Goal: Task Accomplishment & Management: Manage account settings

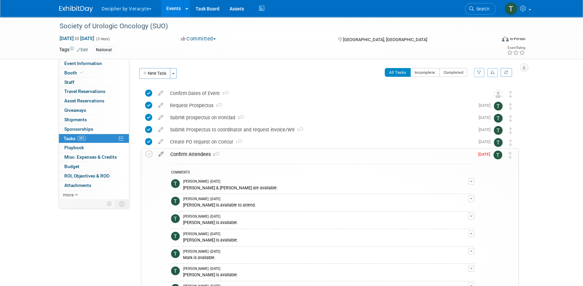
click at [159, 154] on icon at bounding box center [161, 152] width 12 height 8
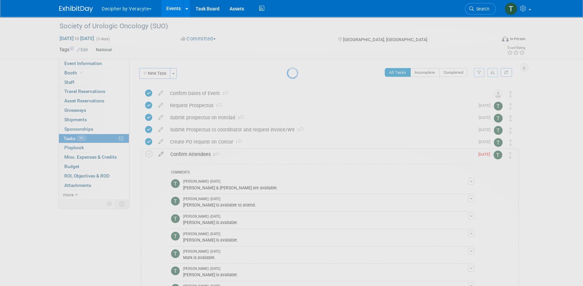
select select "7"
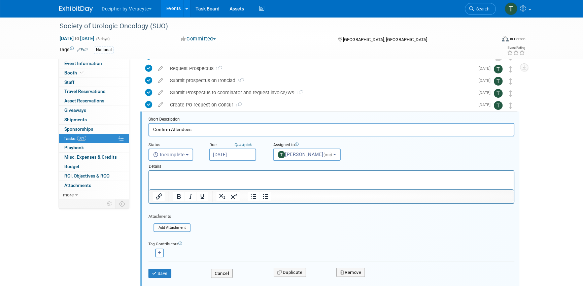
scroll to position [49, 0]
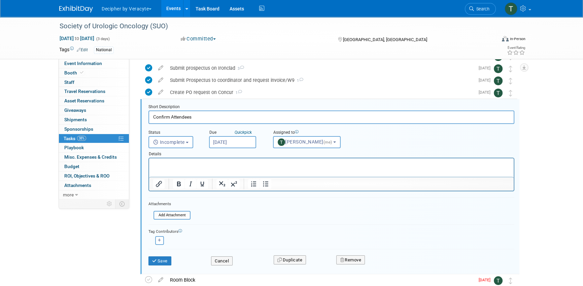
click at [234, 142] on input "Aug 19, 2025" at bounding box center [232, 142] width 47 height 12
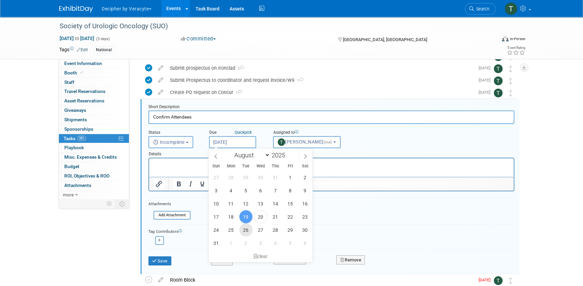
click at [245, 236] on span "26" at bounding box center [245, 229] width 13 height 13
type input "Aug 26, 2025"
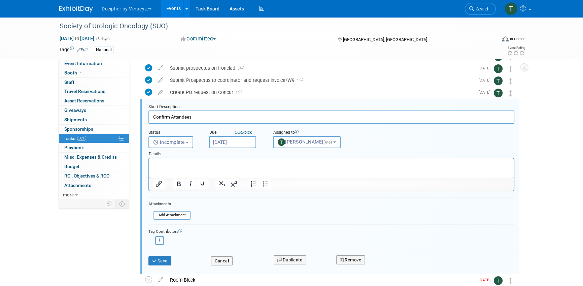
click at [232, 140] on input "Aug 26, 2025" at bounding box center [232, 142] width 47 height 12
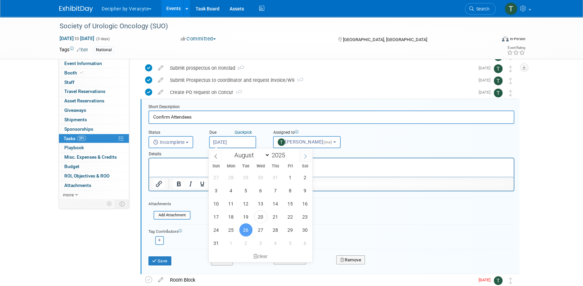
click at [306, 156] on icon at bounding box center [305, 156] width 5 height 5
select select "8"
click at [237, 202] on span "15" at bounding box center [230, 203] width 13 height 13
type input "Sep 15, 2025"
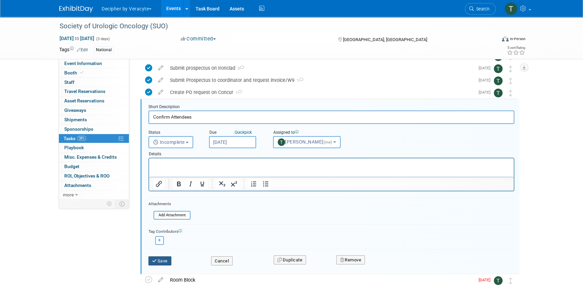
click at [167, 258] on button "Save" at bounding box center [159, 260] width 23 height 9
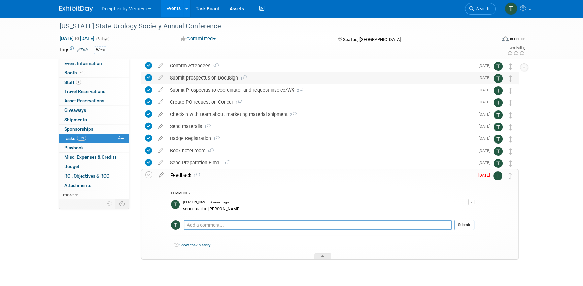
scroll to position [57, 0]
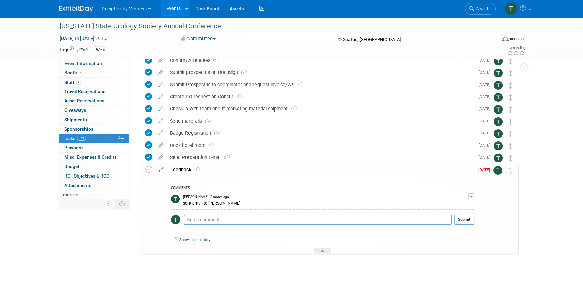
click at [160, 169] on icon at bounding box center [161, 168] width 12 height 8
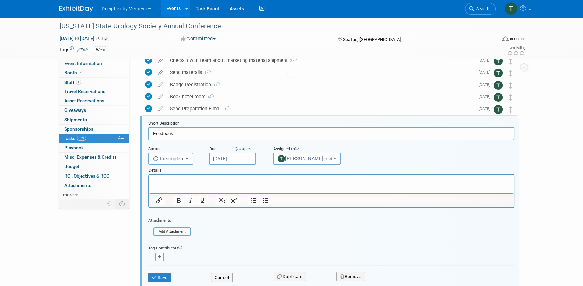
scroll to position [122, 0]
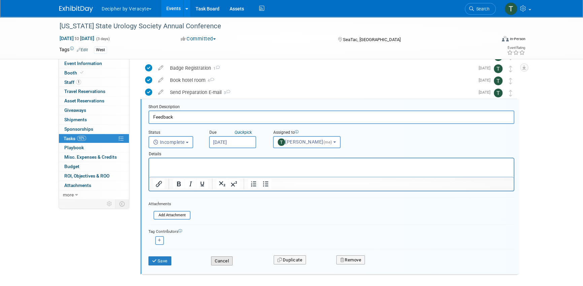
click at [226, 261] on button "Cancel" at bounding box center [222, 260] width 22 height 9
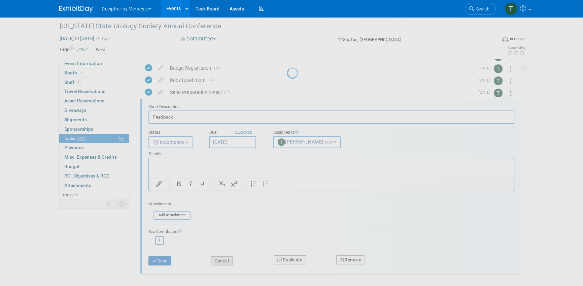
scroll to position [66, 0]
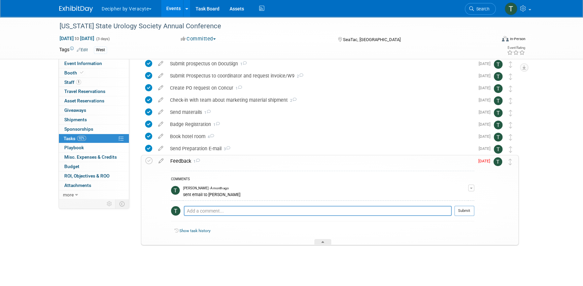
click at [215, 216] on div "Pro tip: Press Ctrl-Enter to submit comment." at bounding box center [318, 218] width 268 height 5
click at [215, 212] on textarea at bounding box center [318, 211] width 268 height 10
type textarea "sent email to Justin"
click at [465, 211] on button "Submit" at bounding box center [464, 211] width 20 height 10
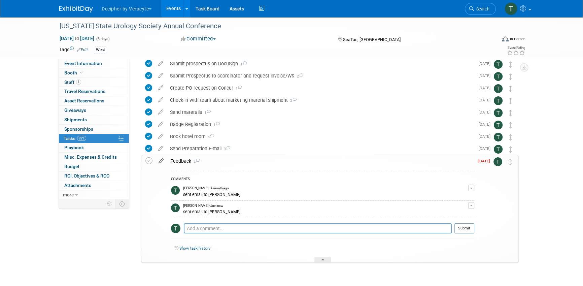
click at [162, 160] on icon at bounding box center [161, 159] width 12 height 8
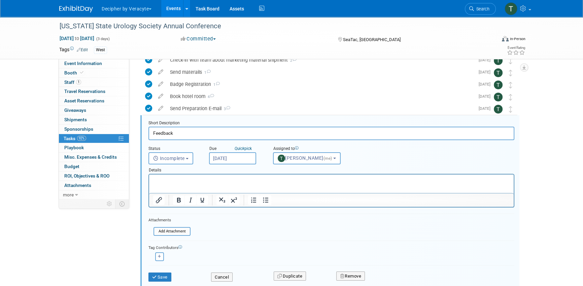
scroll to position [122, 0]
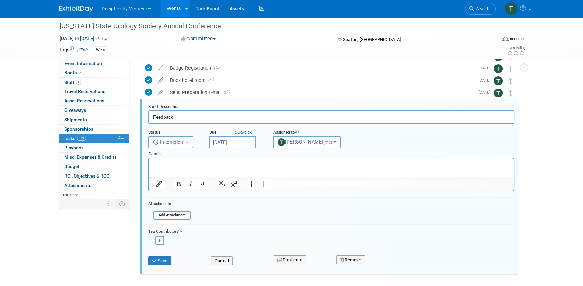
click at [230, 148] on div "Details" at bounding box center [331, 152] width 366 height 9
click at [230, 144] on input "[DATE]" at bounding box center [232, 142] width 47 height 12
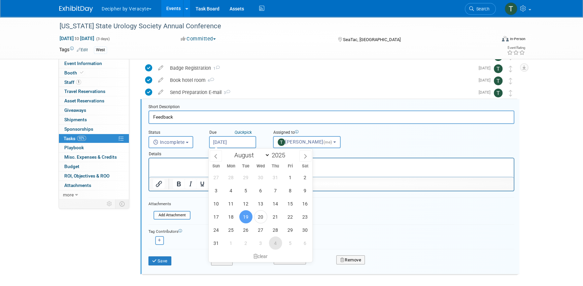
click at [279, 246] on span "4" at bounding box center [275, 242] width 13 height 13
type input "Sep 4, 2025"
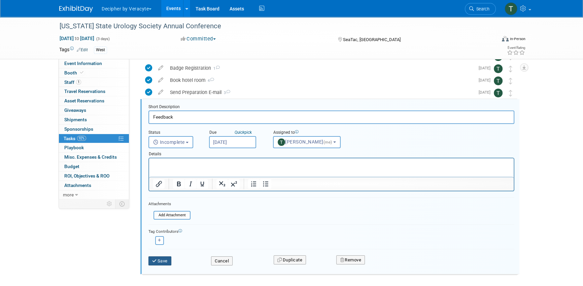
click at [163, 258] on button "Save" at bounding box center [159, 260] width 23 height 9
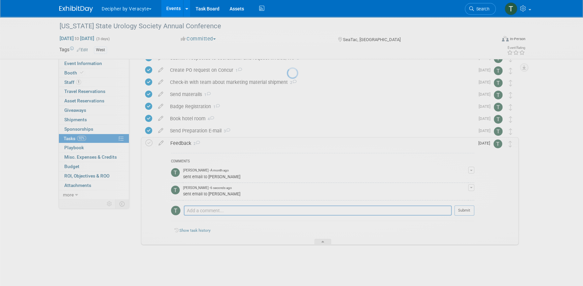
scroll to position [84, 0]
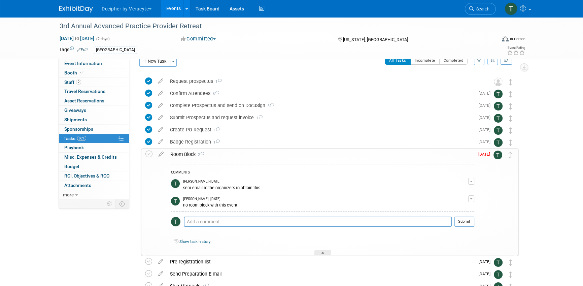
scroll to position [11, 0]
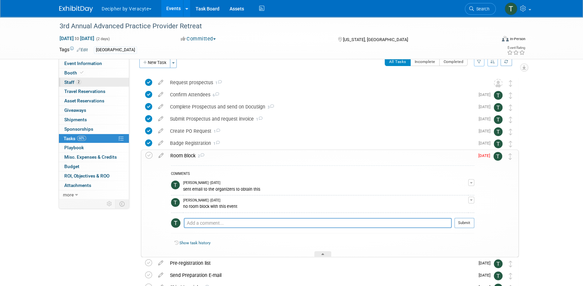
click at [119, 86] on link "2 Staff 2" at bounding box center [94, 82] width 70 height 9
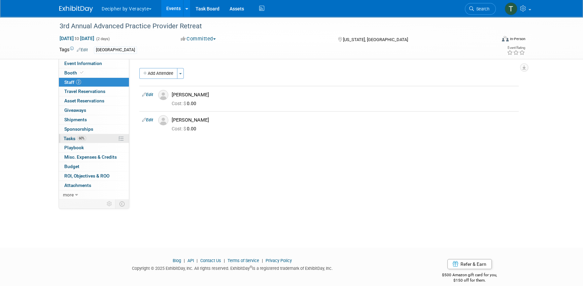
click at [116, 136] on link "60% Tasks 60%" at bounding box center [94, 138] width 70 height 9
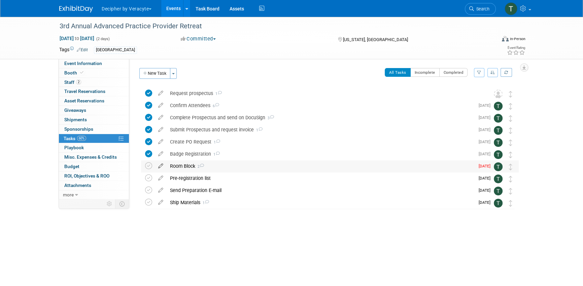
click at [162, 165] on icon at bounding box center [161, 164] width 12 height 8
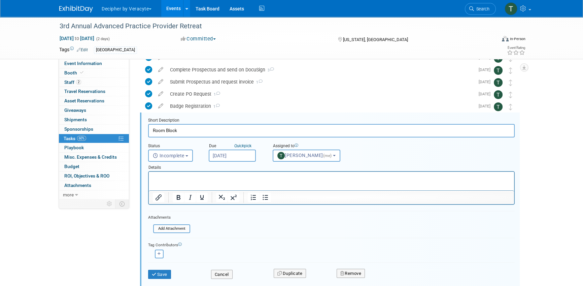
scroll to position [61, 0]
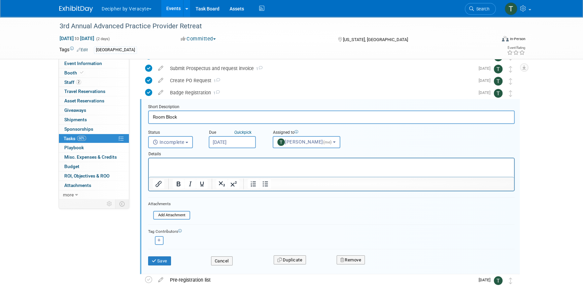
click at [224, 144] on input "[DATE]" at bounding box center [232, 142] width 47 height 12
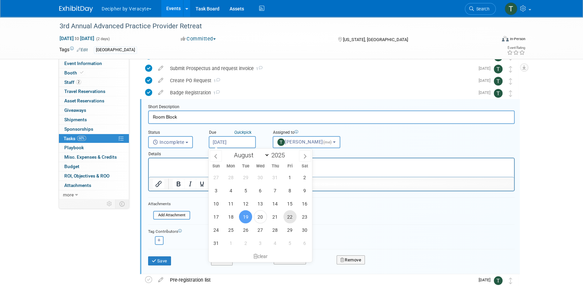
click at [288, 215] on span "22" at bounding box center [289, 216] width 13 height 13
type input "Aug 22, 2025"
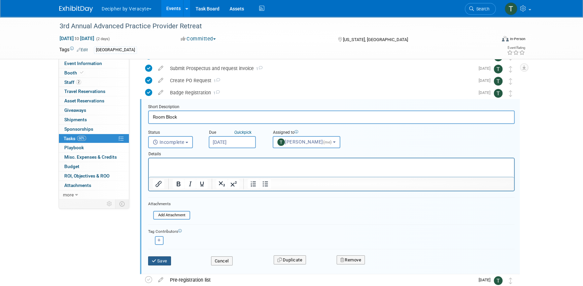
click at [159, 262] on button "Save" at bounding box center [159, 260] width 23 height 9
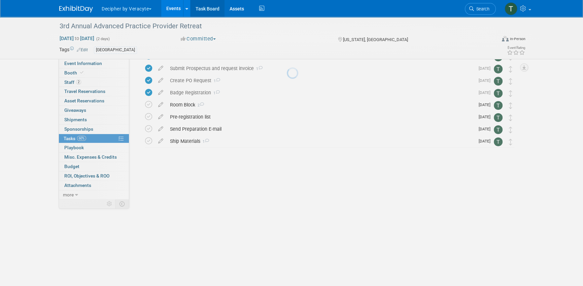
scroll to position [0, 0]
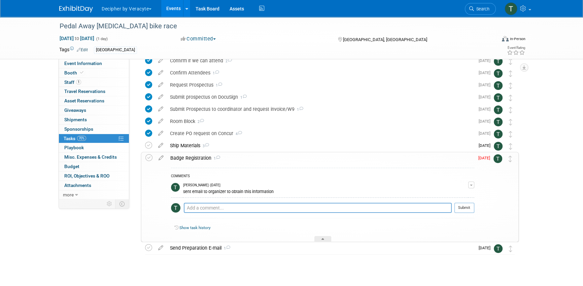
scroll to position [33, 0]
click at [161, 158] on icon at bounding box center [161, 155] width 12 height 8
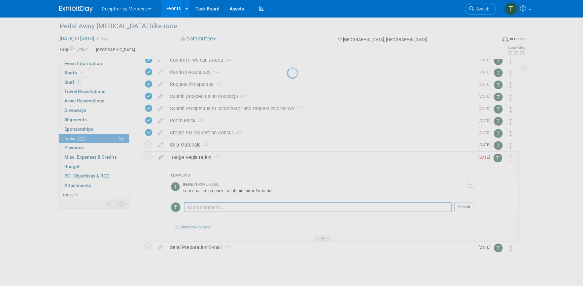
select select "7"
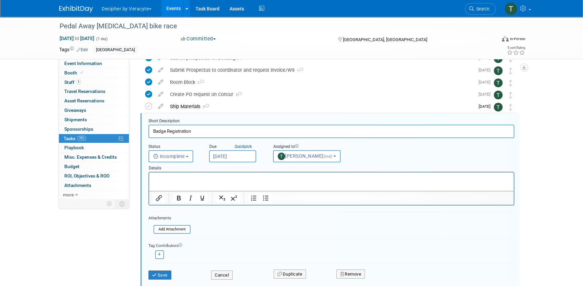
scroll to position [86, 0]
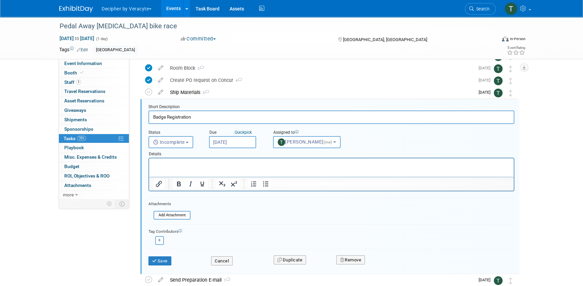
click at [231, 145] on input "[DATE]" at bounding box center [232, 142] width 47 height 12
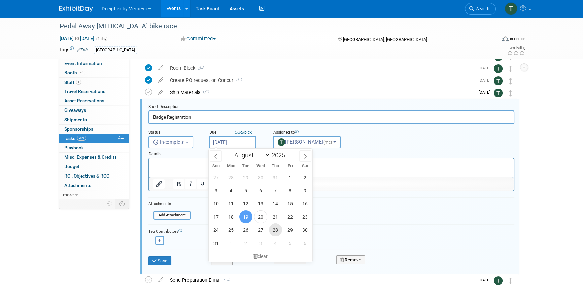
click at [270, 230] on span "28" at bounding box center [275, 229] width 13 height 13
type input "Aug 28, 2025"
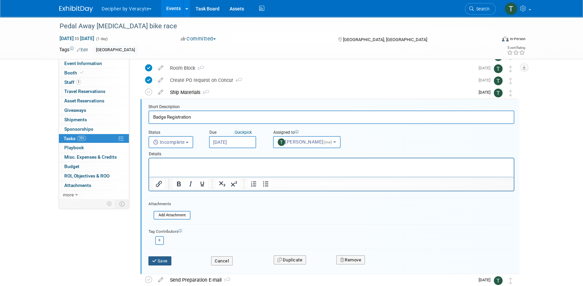
click at [171, 260] on button "Save" at bounding box center [159, 260] width 23 height 9
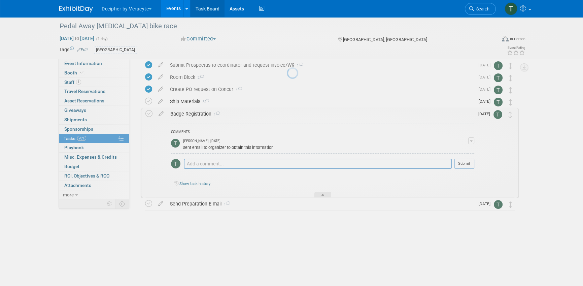
scroll to position [42, 0]
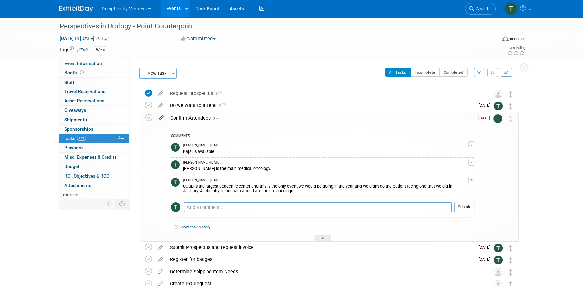
click at [157, 115] on icon at bounding box center [161, 116] width 12 height 8
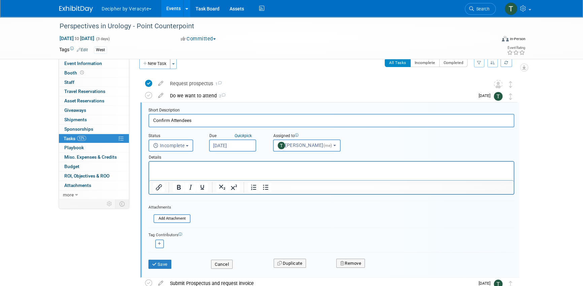
scroll to position [13, 0]
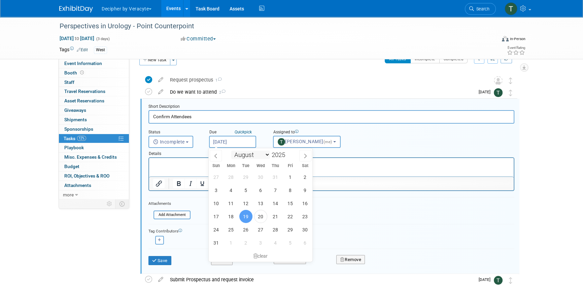
click at [240, 144] on input "[DATE]" at bounding box center [232, 142] width 47 height 12
click at [246, 244] on span "2" at bounding box center [245, 242] width 13 height 13
type input "Sep 2, 2025"
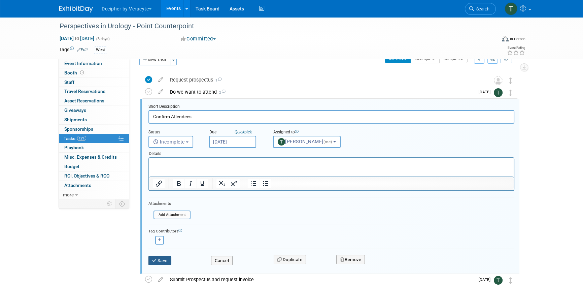
click at [160, 261] on button "Save" at bounding box center [159, 260] width 23 height 9
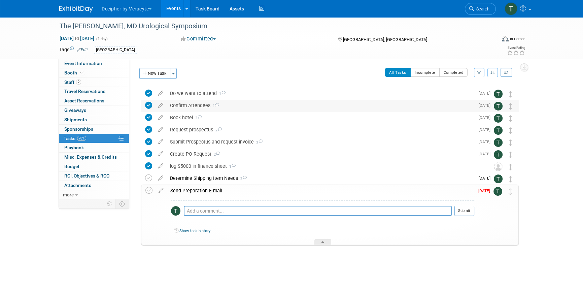
scroll to position [0, 0]
click at [186, 176] on div "Determine Shipping Item Needs 2" at bounding box center [321, 177] width 308 height 11
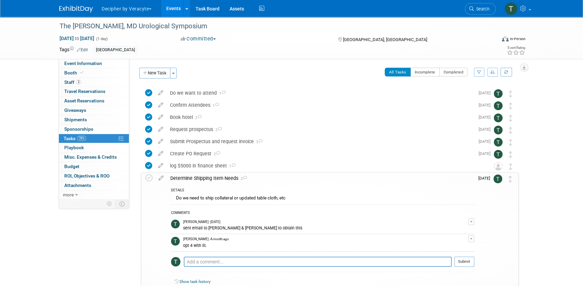
click at [186, 176] on div "Determine Shipping Item Needs 2" at bounding box center [320, 177] width 307 height 11
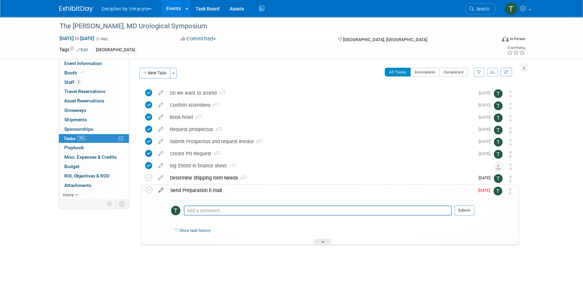
click at [161, 189] on icon at bounding box center [161, 188] width 12 height 8
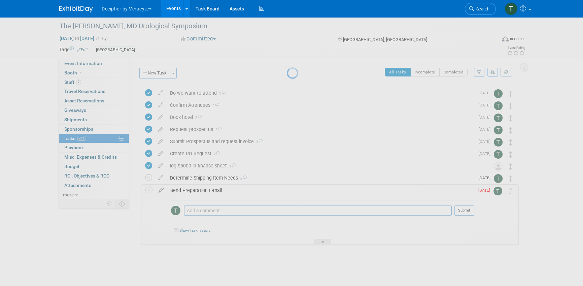
select select "7"
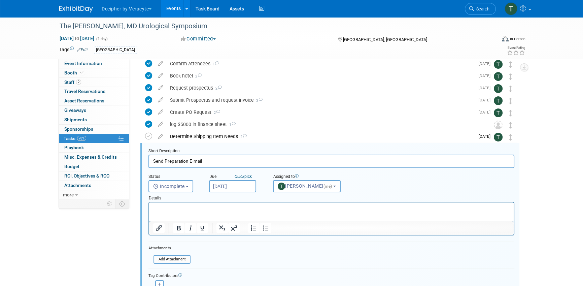
scroll to position [86, 0]
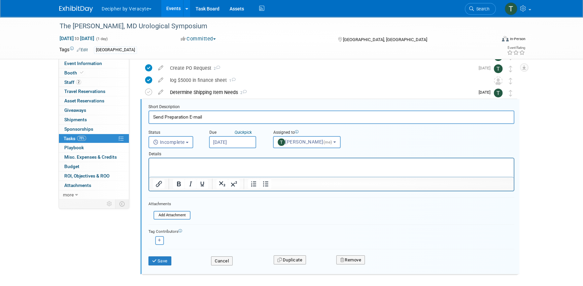
click at [231, 137] on input "[DATE]" at bounding box center [232, 142] width 47 height 12
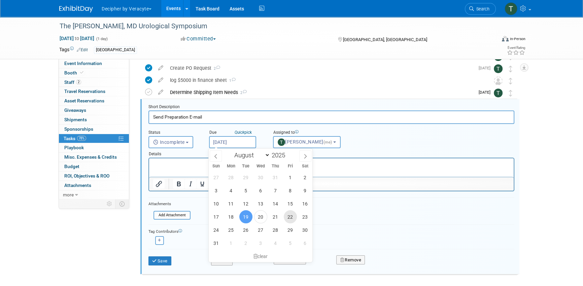
click at [291, 218] on span "22" at bounding box center [290, 216] width 13 height 13
type input "Aug 22, 2025"
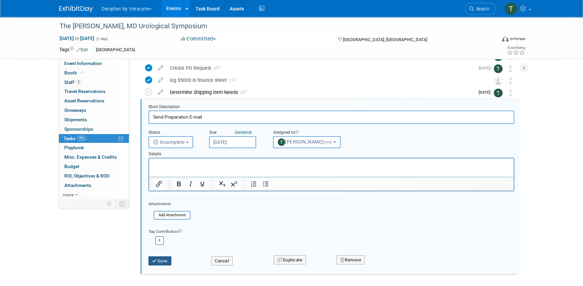
click at [167, 258] on button "Save" at bounding box center [159, 260] width 23 height 9
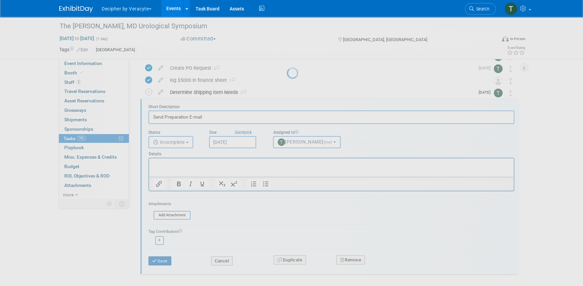
scroll to position [0, 0]
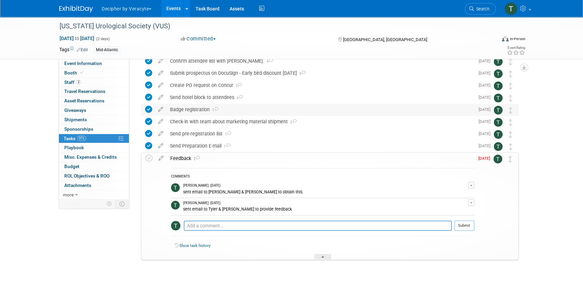
scroll to position [59, 0]
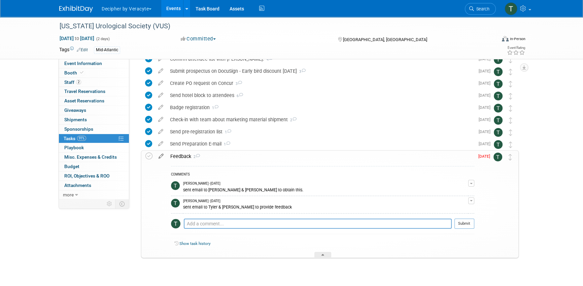
click at [158, 156] on icon at bounding box center [161, 154] width 12 height 8
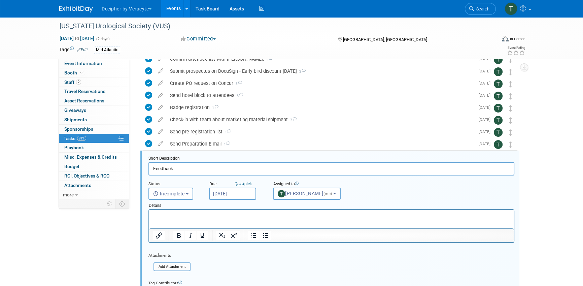
scroll to position [110, 0]
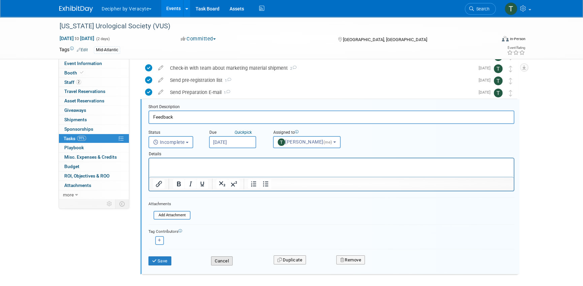
click at [229, 258] on button "Cancel" at bounding box center [222, 260] width 22 height 9
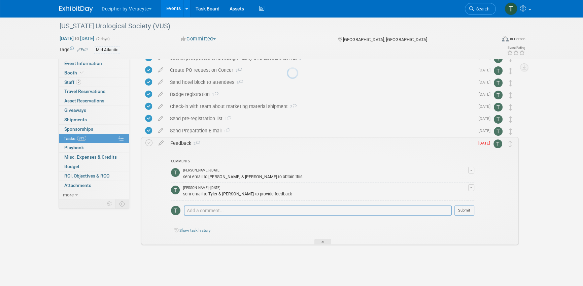
scroll to position [71, 0]
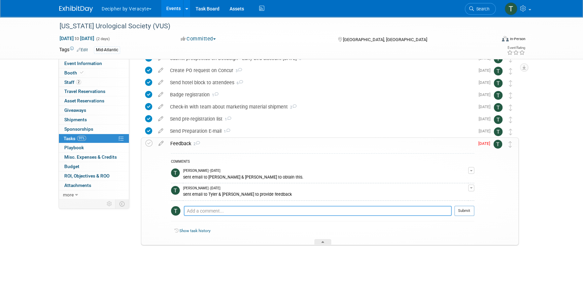
click at [210, 207] on textarea at bounding box center [318, 211] width 268 height 10
type textarea "unable to obtain response"
click at [462, 210] on button "Submit" at bounding box center [464, 211] width 20 height 10
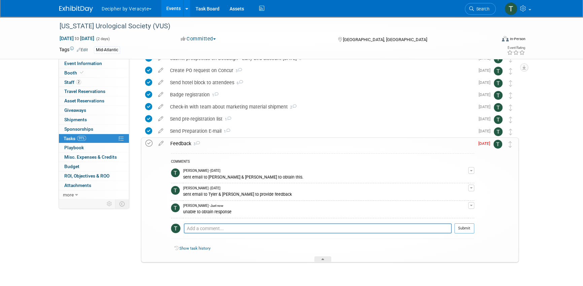
click at [146, 140] on icon at bounding box center [148, 143] width 7 height 7
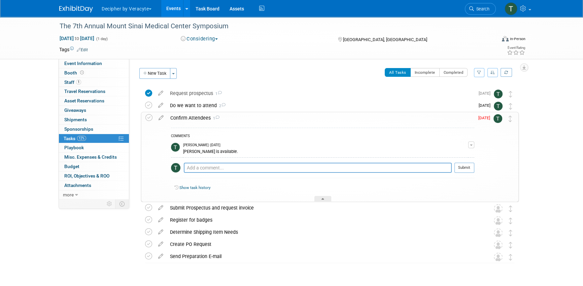
click at [185, 120] on div "Confirm Attendees 1" at bounding box center [320, 117] width 307 height 11
click at [159, 117] on icon at bounding box center [161, 116] width 12 height 8
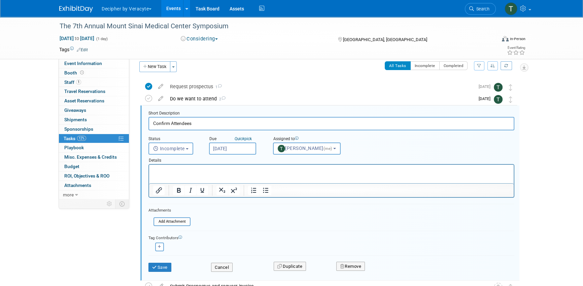
scroll to position [13, 0]
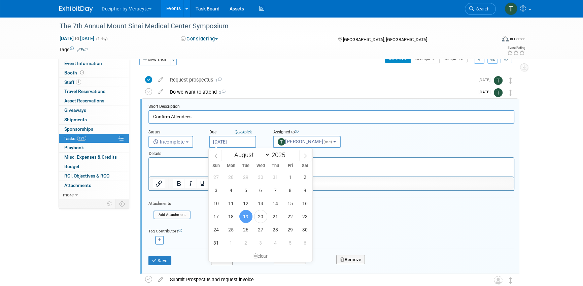
click at [219, 139] on input "[DATE]" at bounding box center [232, 142] width 47 height 12
click at [290, 230] on span "29" at bounding box center [290, 229] width 13 height 13
type input "Aug 29, 2025"
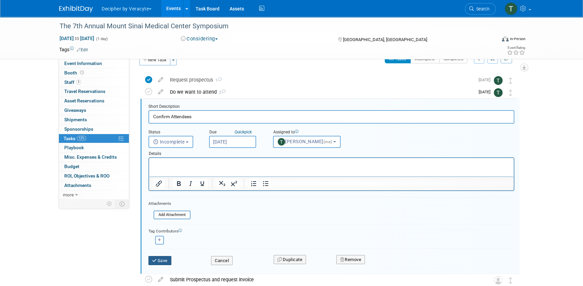
click at [169, 262] on button "Save" at bounding box center [159, 260] width 23 height 9
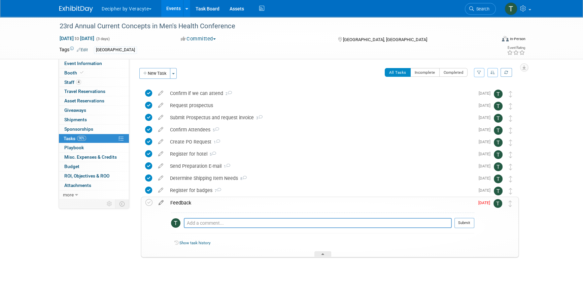
click at [160, 204] on icon at bounding box center [161, 201] width 12 height 8
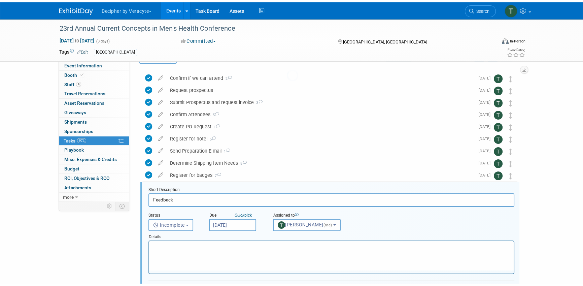
scroll to position [98, 0]
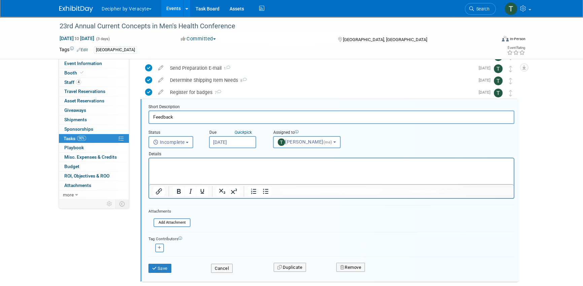
click at [234, 151] on div "Details" at bounding box center [331, 152] width 366 height 9
click at [231, 141] on input "Aug 19, 2025" at bounding box center [232, 142] width 47 height 12
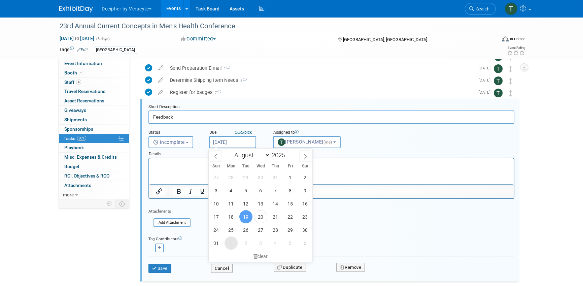
click at [235, 241] on span "1" at bounding box center [230, 242] width 13 height 13
type input "Sep 1, 2025"
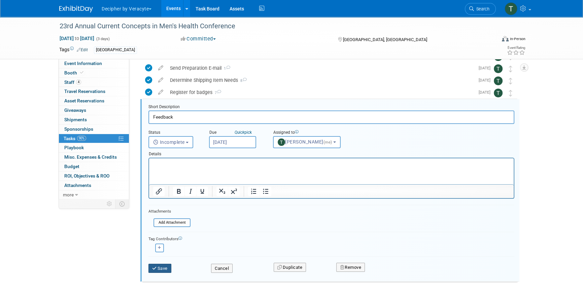
click at [169, 263] on button "Save" at bounding box center [159, 267] width 23 height 9
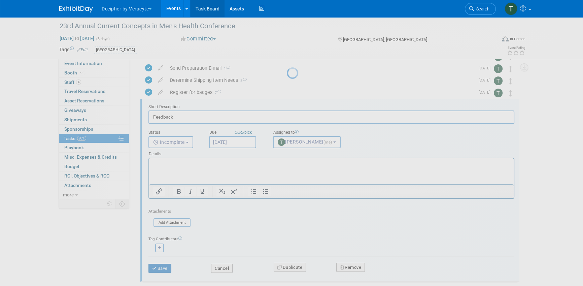
scroll to position [12, 0]
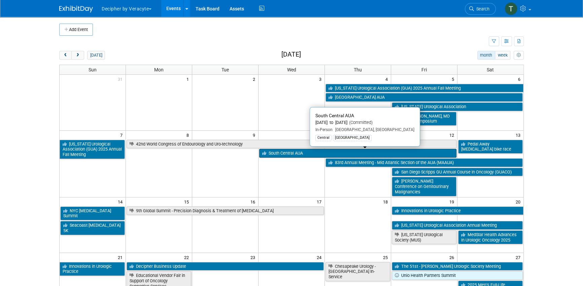
click at [310, 153] on link "South Central AUA" at bounding box center [357, 153] width 197 height 9
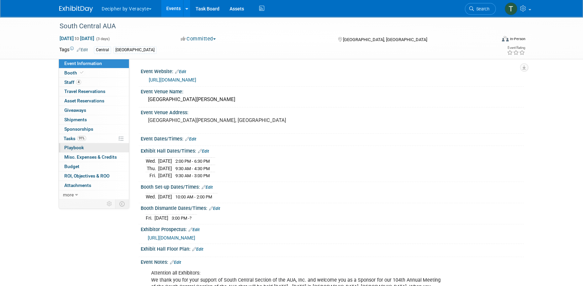
click at [83, 143] on link "0 Playbook 0" at bounding box center [94, 147] width 70 height 9
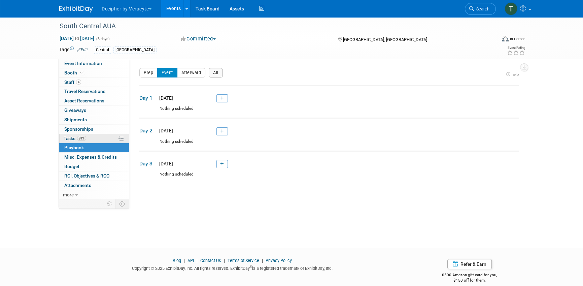
click at [84, 138] on span "91%" at bounding box center [81, 138] width 9 height 5
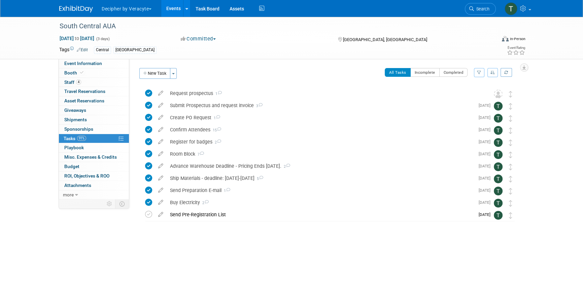
click at [224, 62] on div "Event Website: Edit https://urologyconnection.com/funding-opportunities/client-…" at bounding box center [326, 129] width 394 height 140
click at [171, 8] on link "Events" at bounding box center [173, 8] width 25 height 17
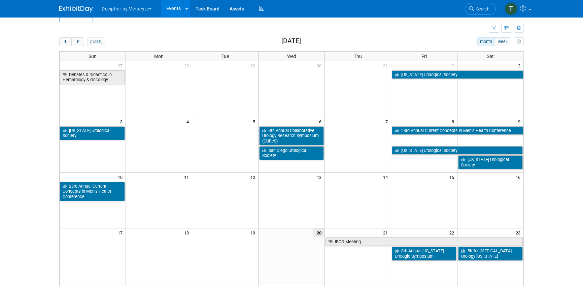
scroll to position [13, 0]
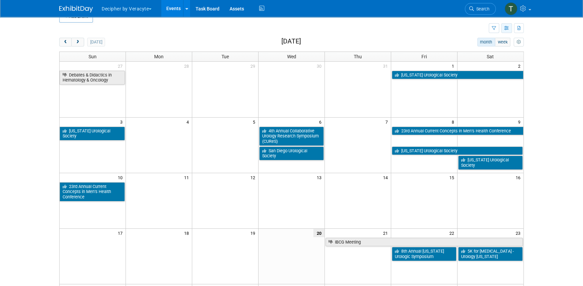
click at [508, 30] on icon "button" at bounding box center [506, 28] width 5 height 4
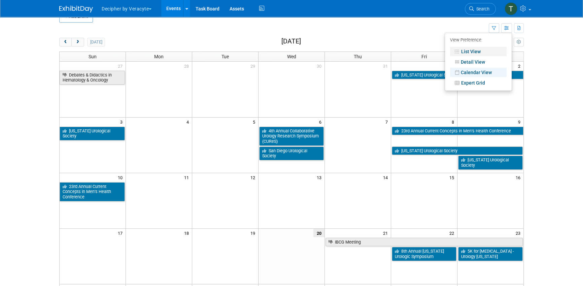
click at [487, 49] on link "List View" at bounding box center [478, 51] width 57 height 9
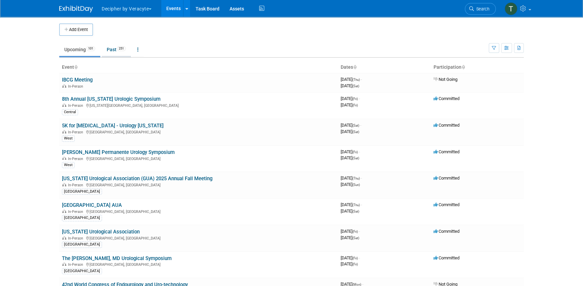
click at [116, 51] on link "Past 251" at bounding box center [116, 49] width 29 height 13
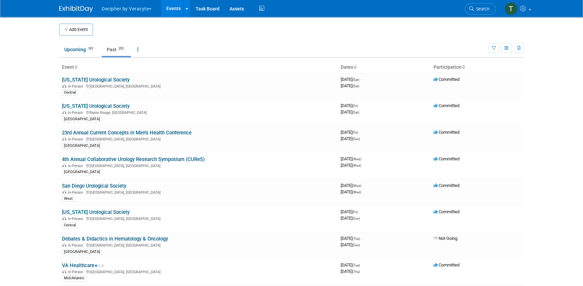
scroll to position [272, 0]
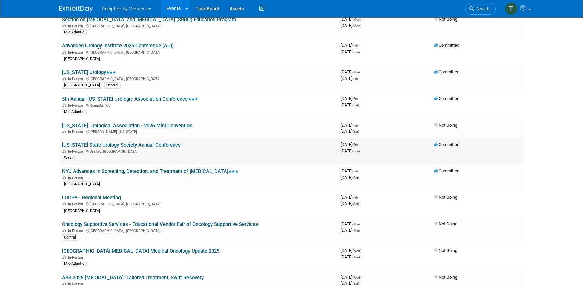
click at [135, 142] on link "Washington State Urology Society Annual Conference" at bounding box center [121, 145] width 119 height 6
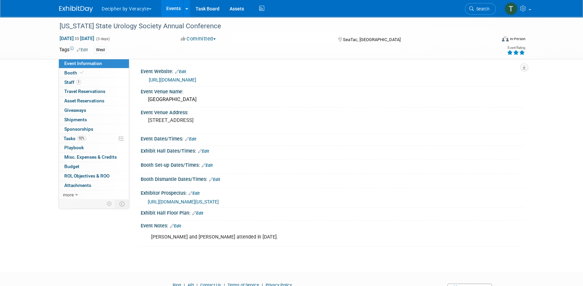
click at [525, 52] on icon at bounding box center [522, 52] width 6 height 5
click at [82, 134] on link "92% Tasks 92%" at bounding box center [94, 138] width 70 height 9
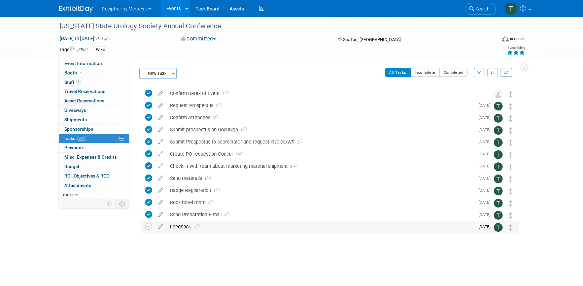
click at [185, 226] on div "Feedback 2" at bounding box center [321, 226] width 308 height 11
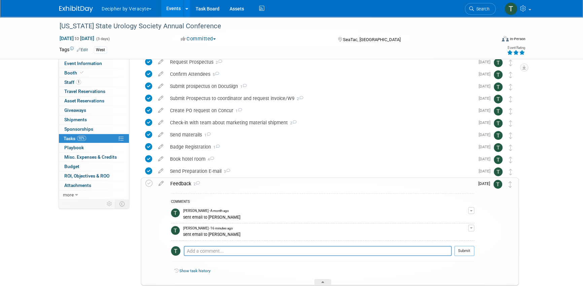
scroll to position [50, 0]
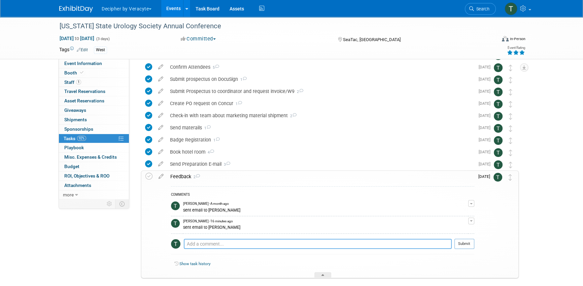
click at [201, 240] on textarea at bounding box center [318, 244] width 268 height 10
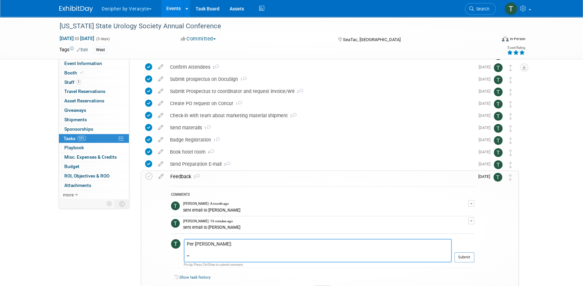
paste textarea "Good Morning Tony, The show should be attended again next year, but it was over…"
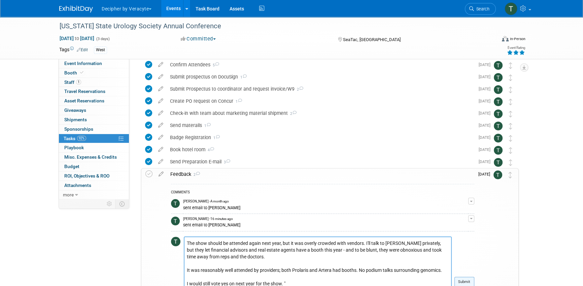
type textarea "Per Justin: "Good Morning Tony, The show should be attended again next year, bu…"
click at [471, 280] on button "Submit" at bounding box center [464, 282] width 20 height 10
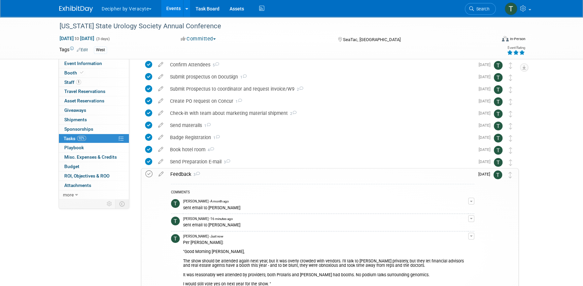
click at [149, 173] on icon at bounding box center [148, 173] width 7 height 7
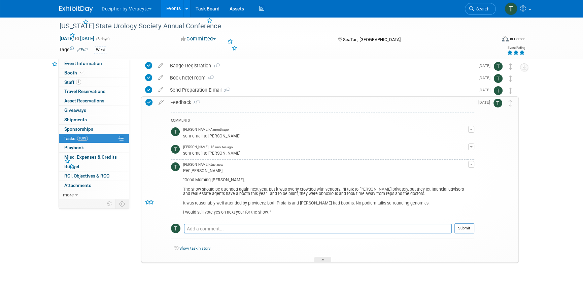
scroll to position [127, 0]
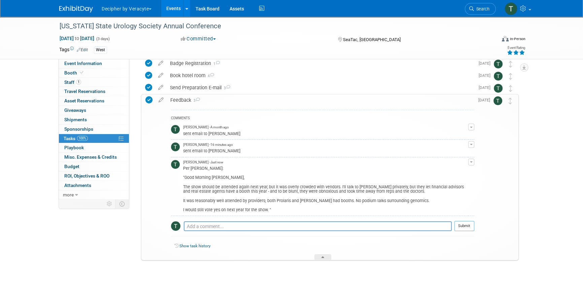
click at [171, 9] on link "Events" at bounding box center [173, 8] width 25 height 17
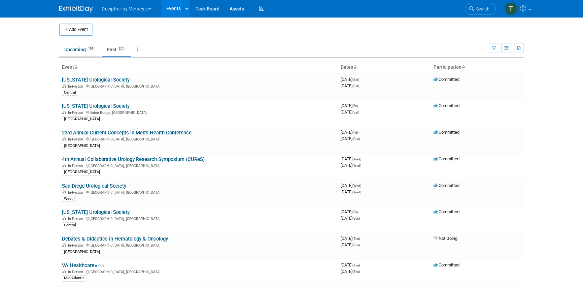
click at [97, 44] on link "Upcoming 101" at bounding box center [79, 49] width 41 height 13
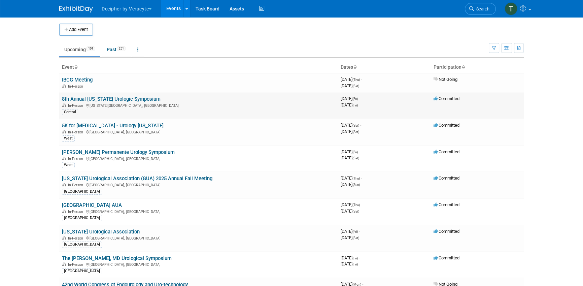
scroll to position [1667, 0]
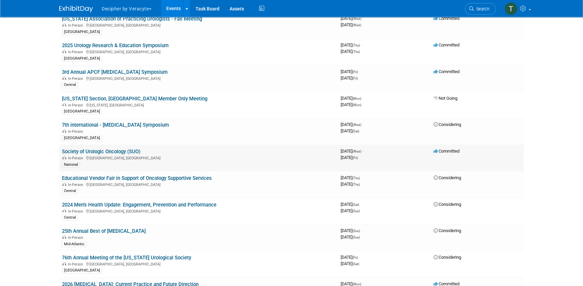
click at [128, 148] on link "Society of Urologic Oncology (SUO)" at bounding box center [101, 151] width 78 height 6
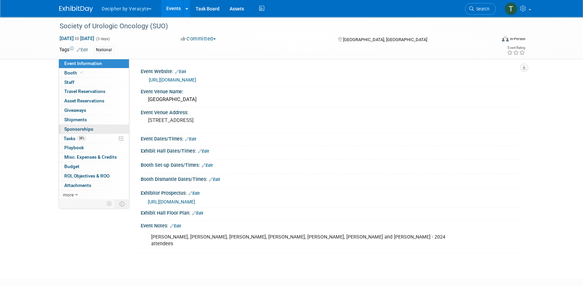
click at [97, 133] on link "0 Sponsorships 0" at bounding box center [94, 128] width 70 height 9
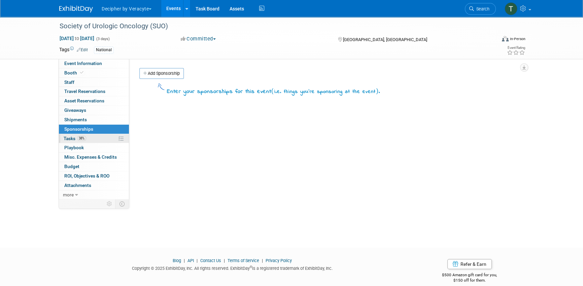
click at [98, 137] on link "38% Tasks 38%" at bounding box center [94, 138] width 70 height 9
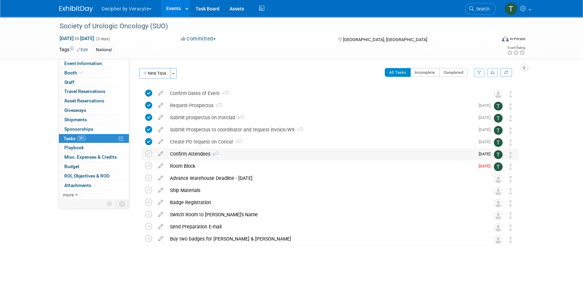
click at [203, 154] on div "Confirm Attendees 8" at bounding box center [321, 153] width 308 height 11
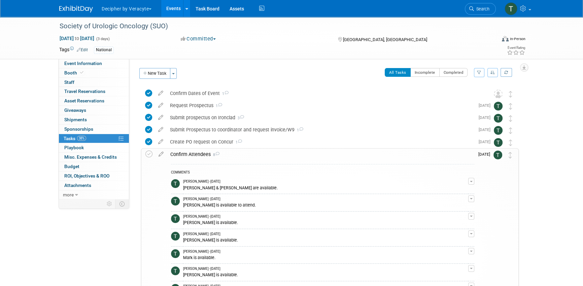
click at [203, 154] on div "Confirm Attendees 8" at bounding box center [320, 153] width 307 height 11
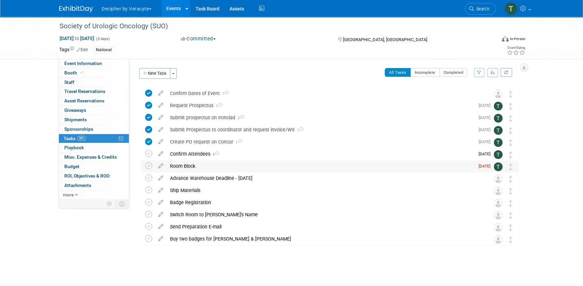
click at [194, 165] on div "Room Block" at bounding box center [321, 165] width 308 height 11
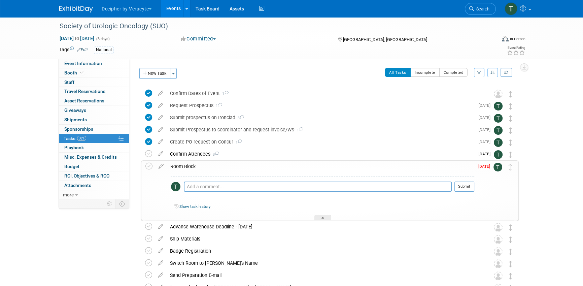
click at [194, 165] on div "Room Block" at bounding box center [320, 165] width 307 height 11
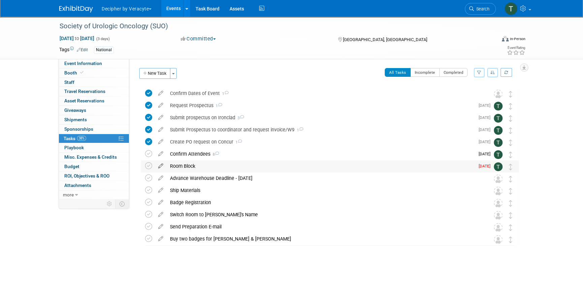
click at [159, 165] on icon at bounding box center [161, 164] width 12 height 8
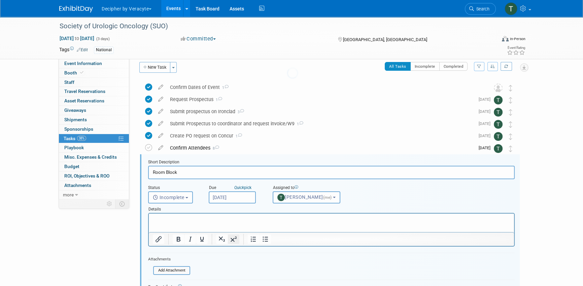
scroll to position [61, 0]
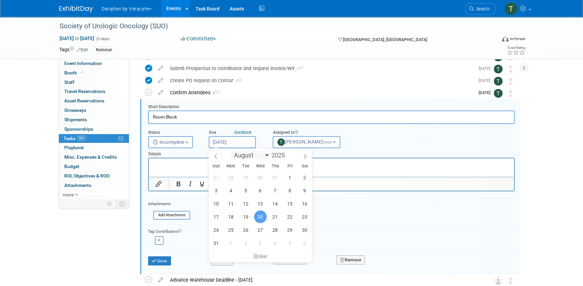
click at [239, 145] on input "Aug 20, 2025" at bounding box center [232, 142] width 47 height 12
click at [232, 232] on span "25" at bounding box center [230, 229] width 13 height 13
type input "Aug 25, 2025"
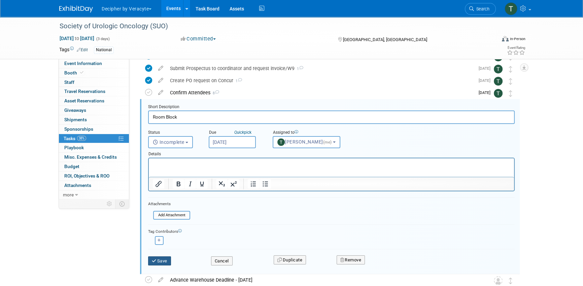
click at [162, 262] on button "Save" at bounding box center [159, 260] width 23 height 9
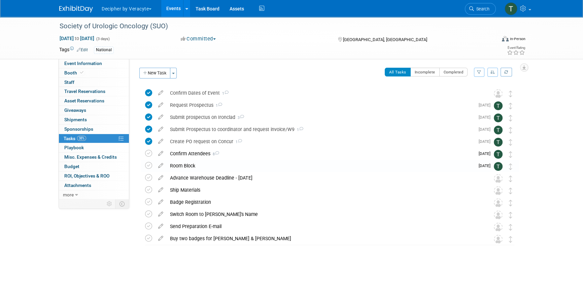
scroll to position [0, 0]
click at [204, 167] on div "Room Block" at bounding box center [321, 165] width 308 height 11
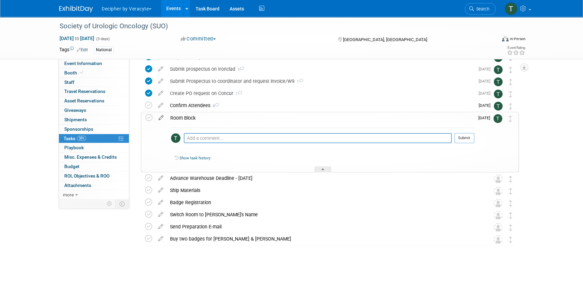
click at [163, 117] on icon at bounding box center [161, 116] width 12 height 8
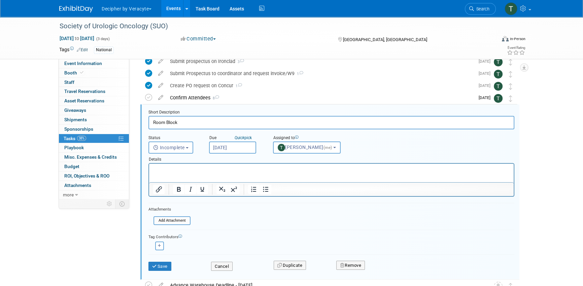
scroll to position [62, 0]
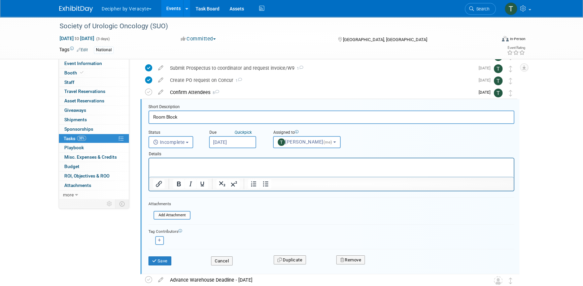
click at [241, 150] on div "Details" at bounding box center [331, 152] width 366 height 9
click at [241, 144] on input "Aug 25, 2025" at bounding box center [232, 142] width 47 height 12
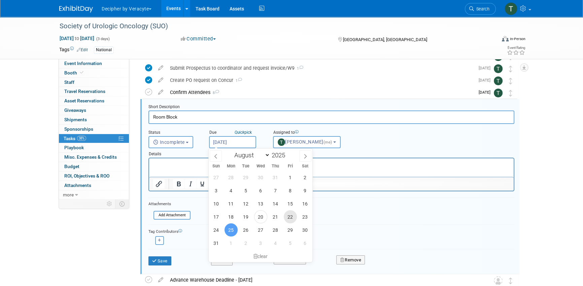
click at [290, 216] on span "22" at bounding box center [290, 216] width 13 height 13
type input "Aug 22, 2025"
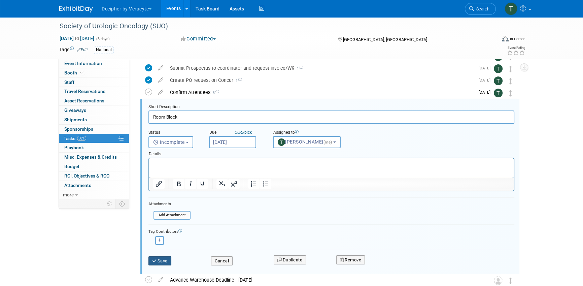
click at [156, 258] on icon "submit" at bounding box center [154, 260] width 5 height 4
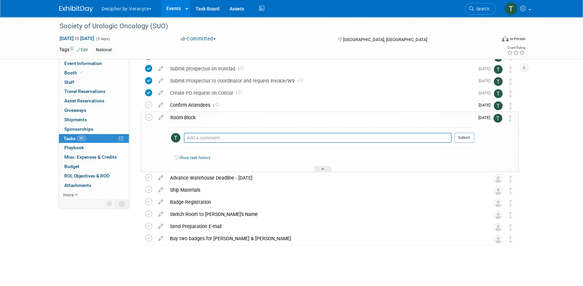
scroll to position [48, 0]
click at [243, 118] on div "Room Block" at bounding box center [320, 117] width 307 height 11
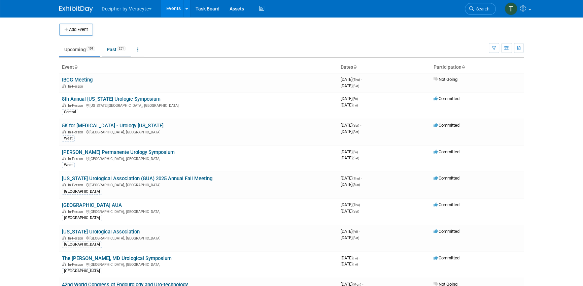
click at [112, 53] on link "Past 251" at bounding box center [116, 49] width 29 height 13
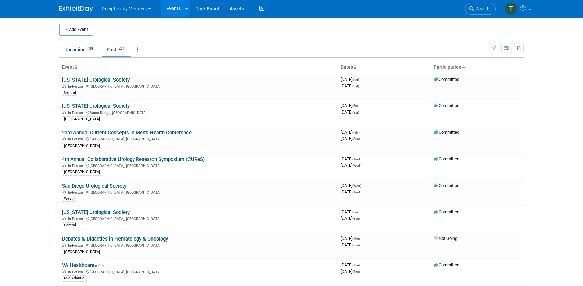
click at [112, 52] on link "Past 251" at bounding box center [116, 49] width 29 height 13
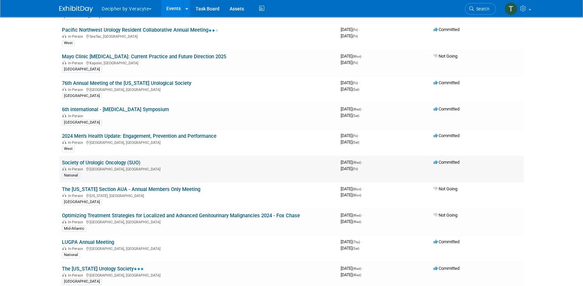
click at [120, 159] on link "Society of Urologic Oncology (SUO)" at bounding box center [101, 162] width 78 height 6
